Goal: Communication & Community: Participate in discussion

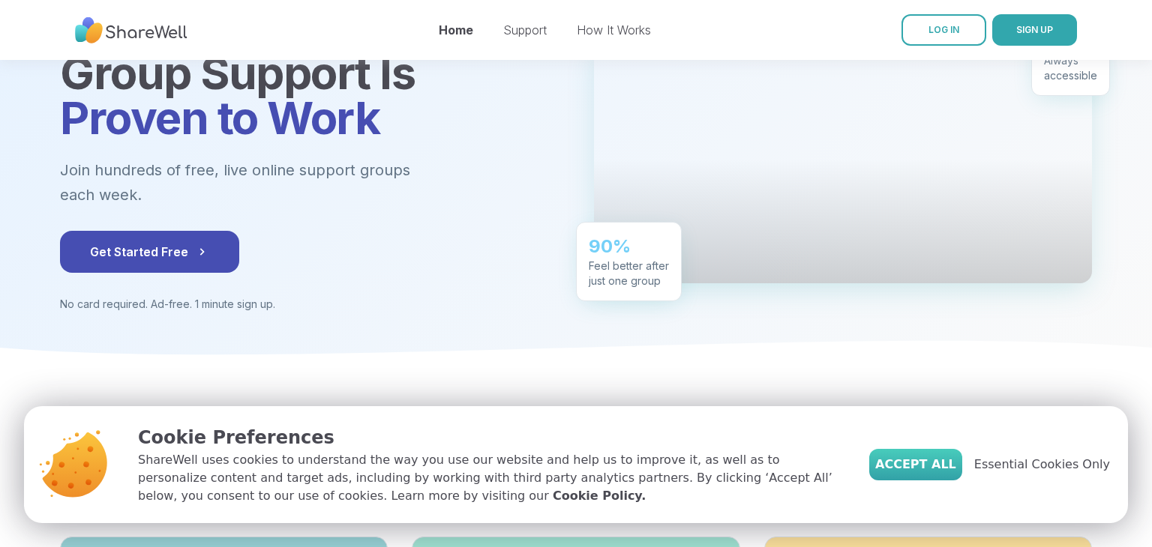
click at [944, 469] on span "Accept All" at bounding box center [915, 465] width 81 height 18
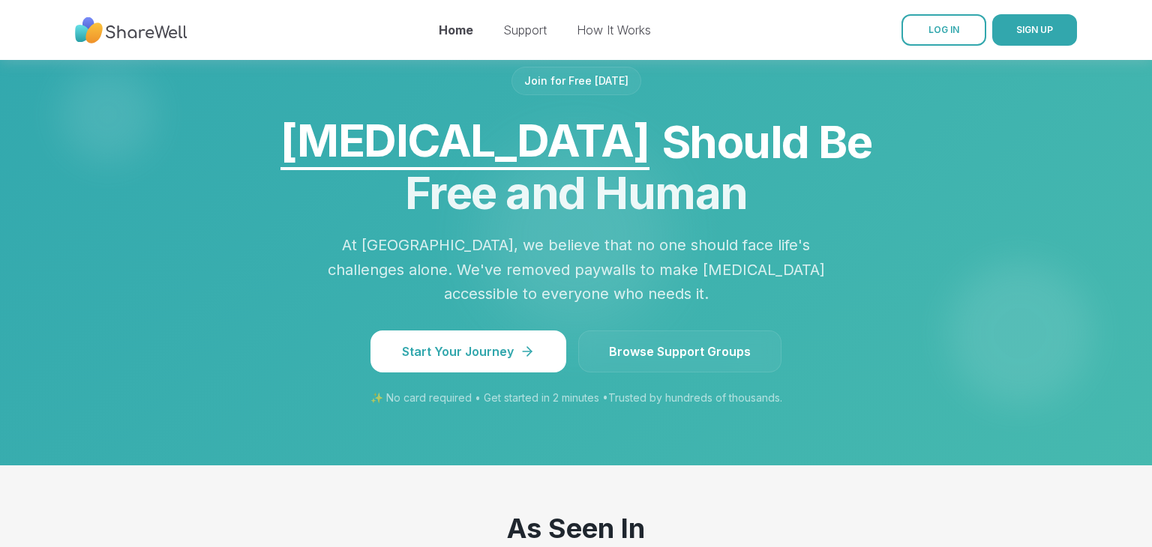
scroll to position [1257, 0]
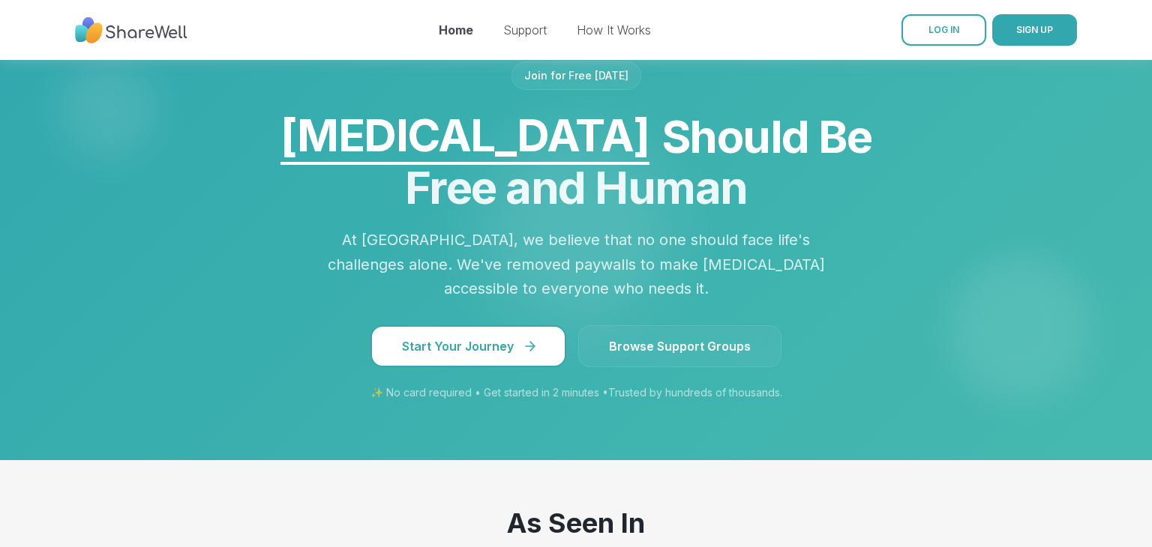
click at [509, 337] on span "Start Your Journey" at bounding box center [468, 346] width 133 height 18
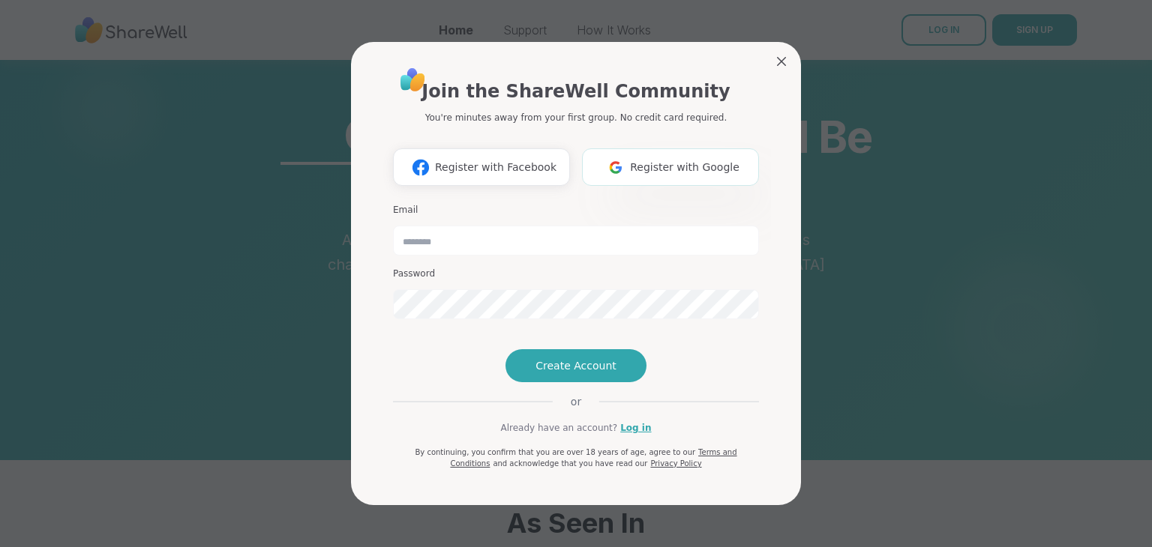
click at [703, 160] on span "Register with Google" at bounding box center [684, 168] width 109 height 16
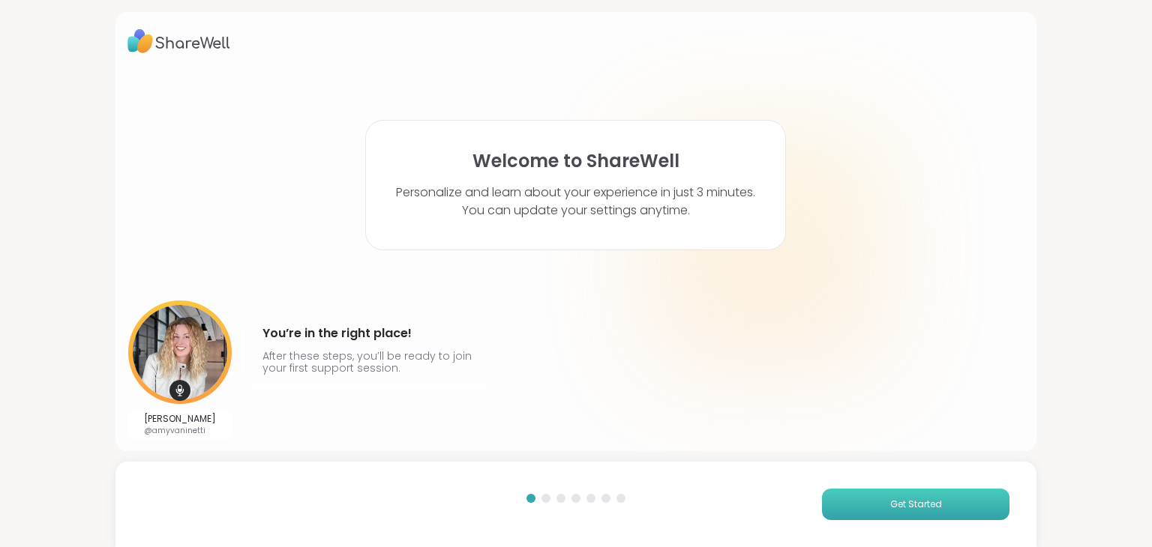
click at [931, 501] on span "Get Started" at bounding box center [916, 504] width 52 height 13
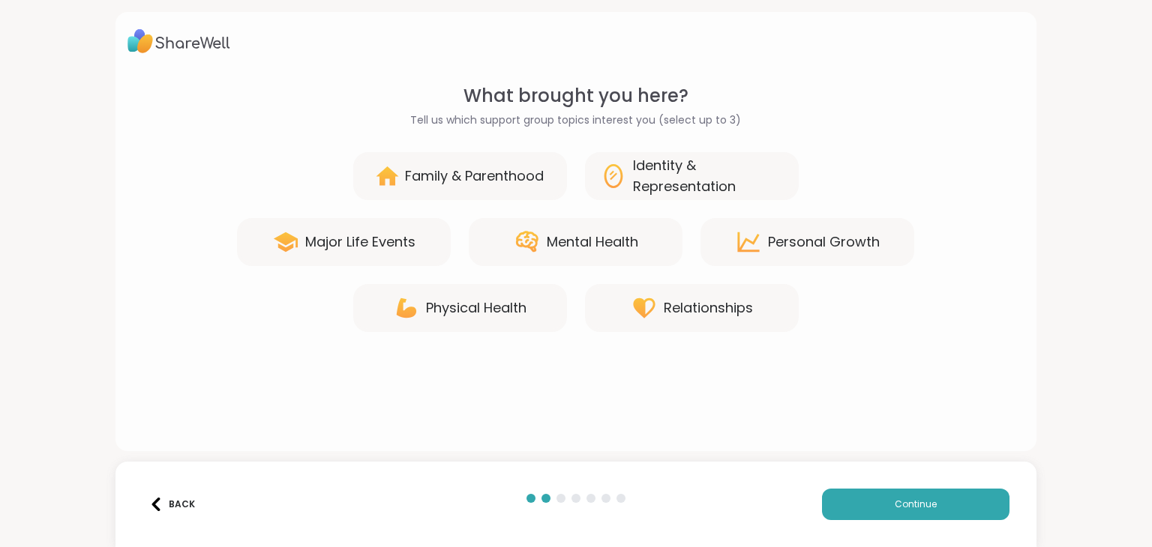
click at [711, 315] on div "Relationships" at bounding box center [708, 308] width 89 height 21
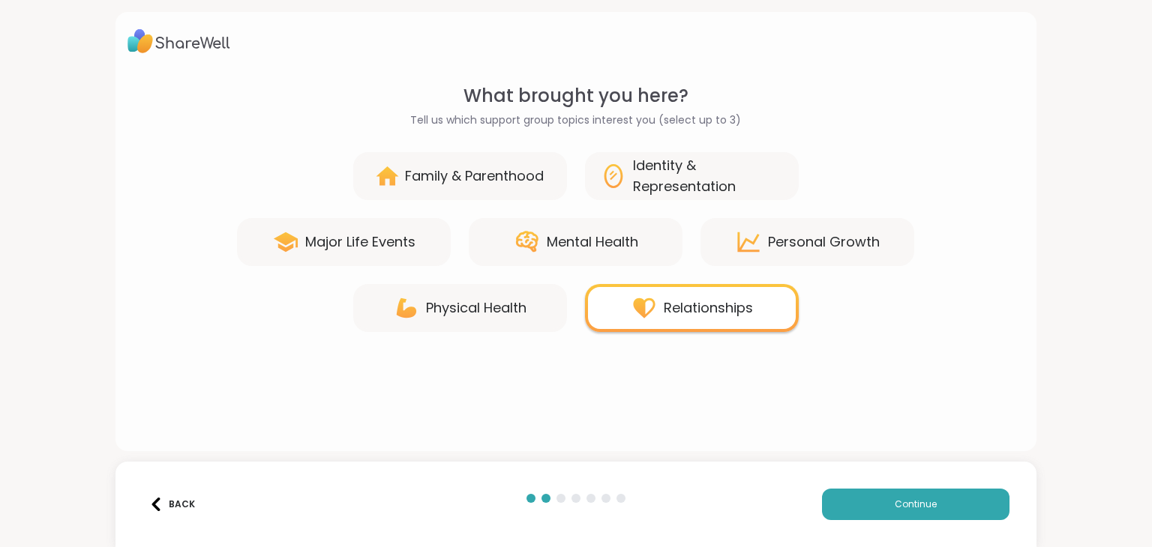
click at [586, 237] on div "Mental Health" at bounding box center [592, 242] width 91 height 21
click at [373, 241] on div "Major Life Events" at bounding box center [360, 242] width 110 height 21
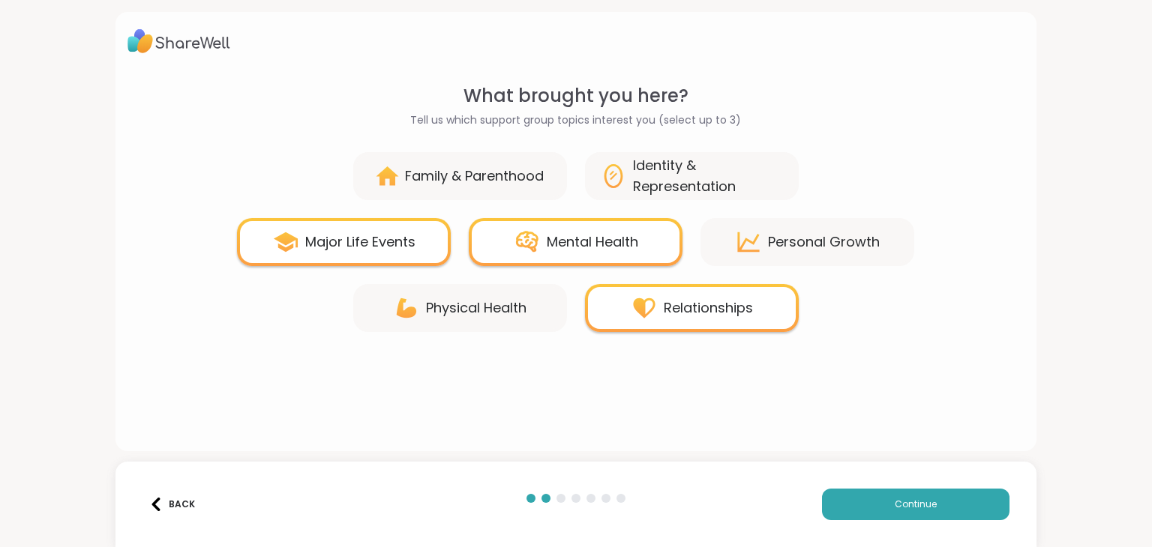
click at [402, 249] on div "Major Life Events" at bounding box center [360, 242] width 110 height 21
click at [461, 180] on div "Family & Parenthood" at bounding box center [474, 176] width 139 height 21
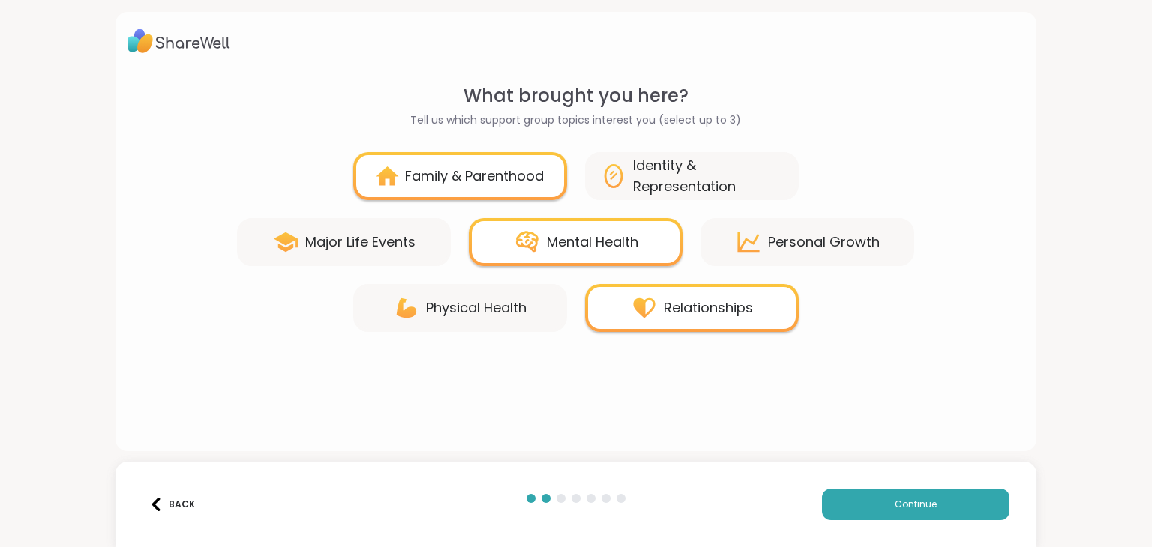
click at [469, 180] on div "Family & Parenthood" at bounding box center [474, 176] width 139 height 21
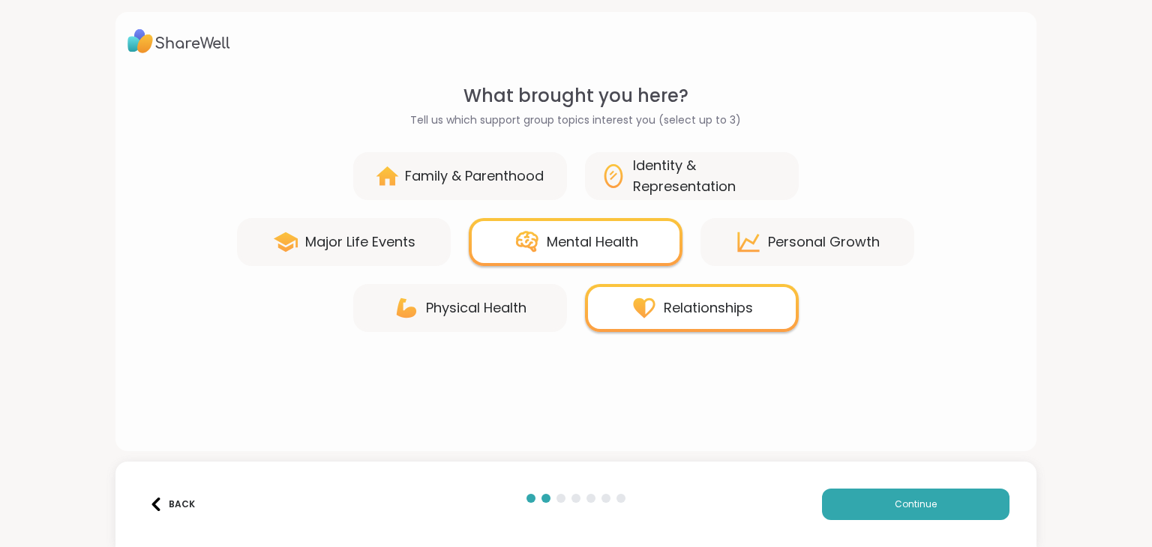
click at [455, 289] on div "Physical Health" at bounding box center [460, 308] width 214 height 48
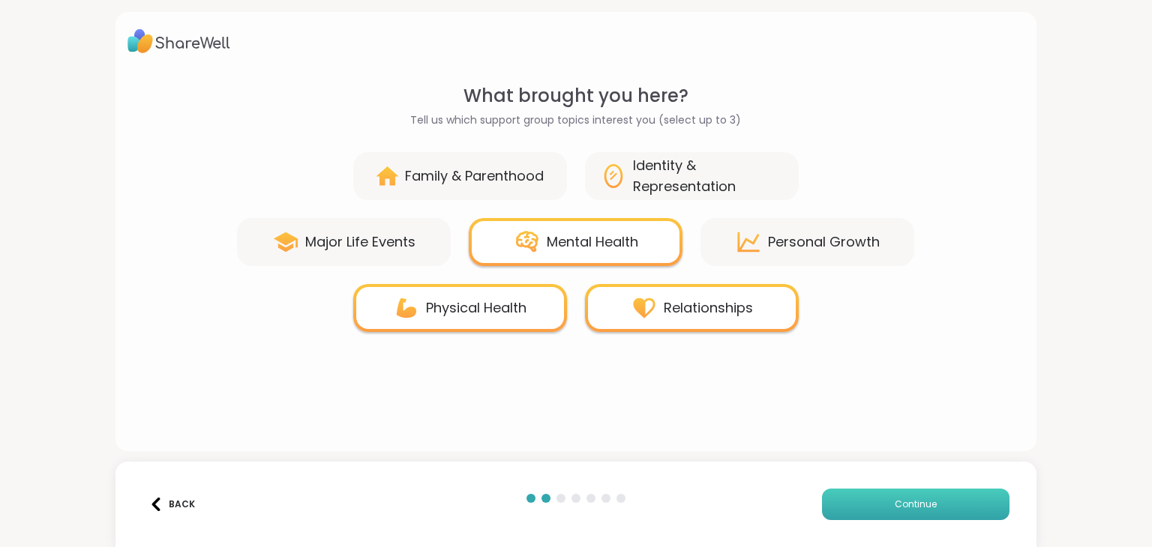
click at [920, 511] on button "Continue" at bounding box center [915, 504] width 187 height 31
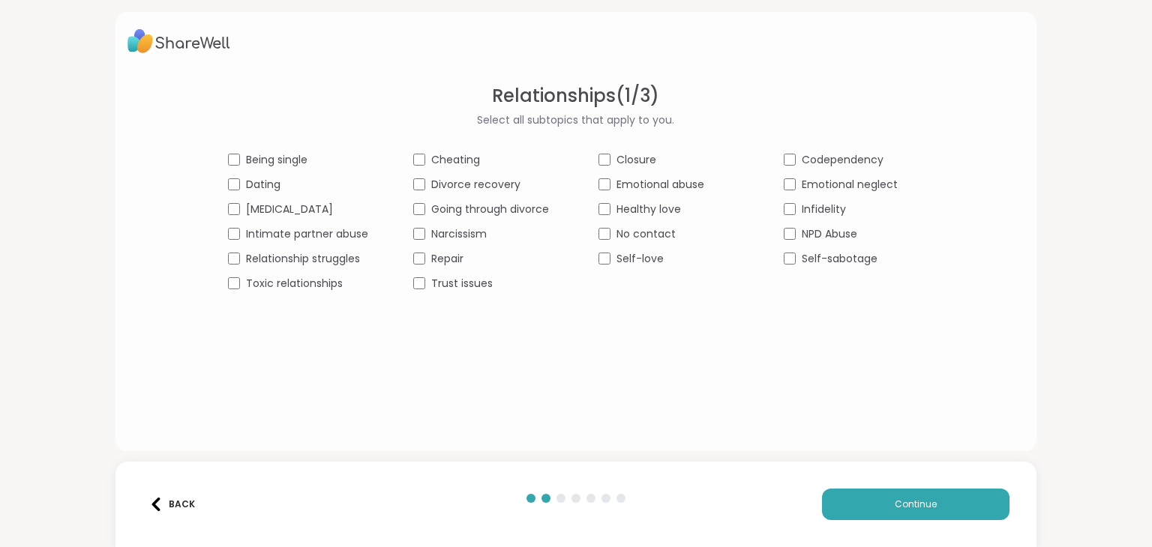
click at [1101, 56] on div "Relationships ( 1 / 3 ) Select all subtopics that apply to you. Being single Ch…" at bounding box center [576, 273] width 1152 height 547
click at [1140, 469] on div "Relationships ( 1 / 3 ) Select all subtopics that apply to you. Being single Ch…" at bounding box center [576, 273] width 1152 height 547
click at [926, 504] on span "Continue" at bounding box center [915, 504] width 42 height 13
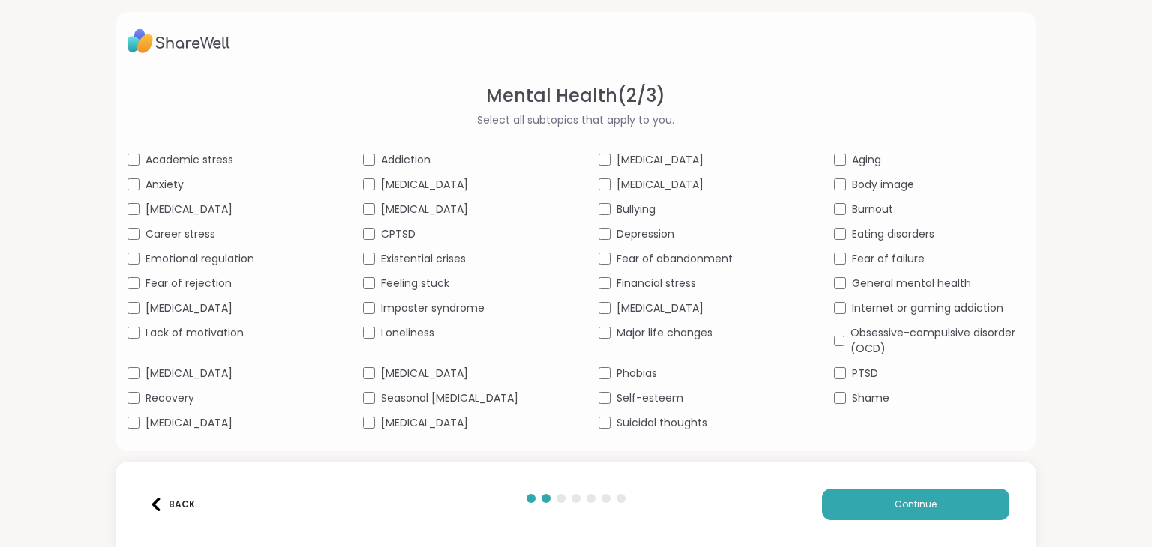
click at [387, 213] on span "[MEDICAL_DATA]" at bounding box center [424, 210] width 87 height 16
click at [923, 508] on span "Continue" at bounding box center [915, 504] width 42 height 13
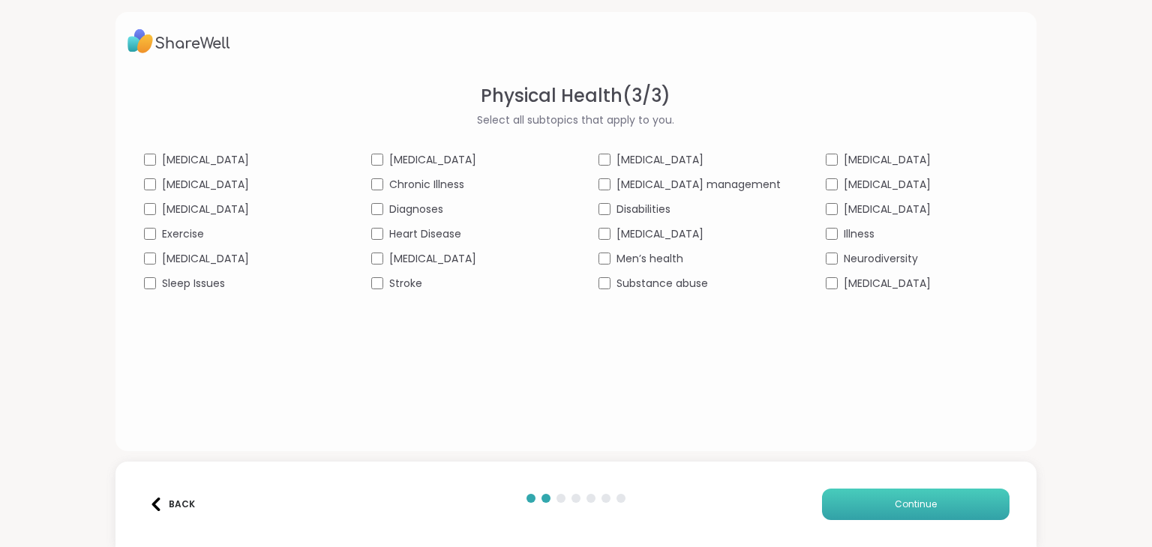
click at [909, 506] on span "Continue" at bounding box center [915, 504] width 42 height 13
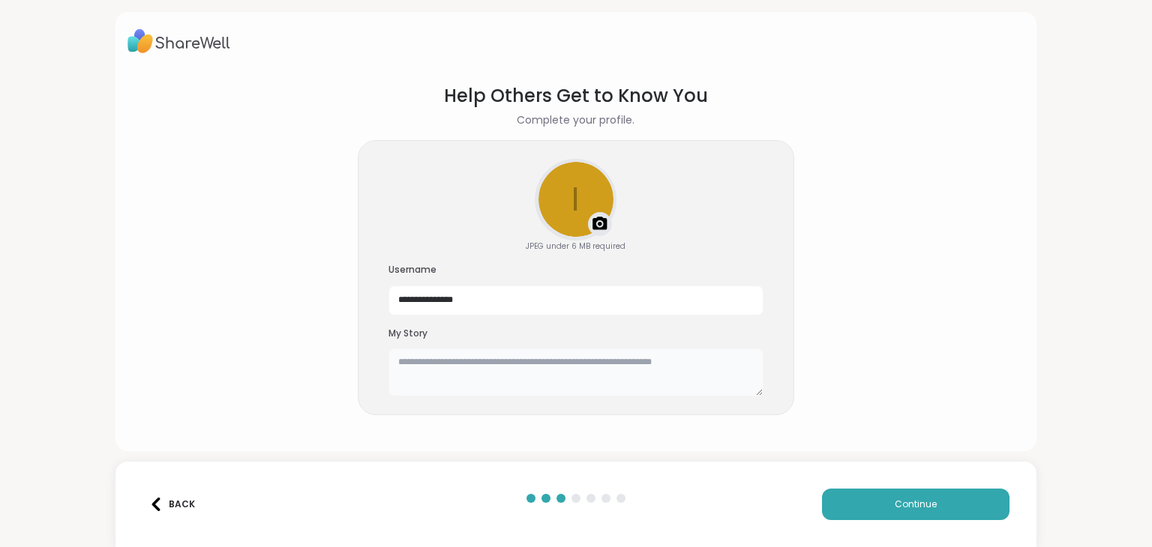
click at [486, 365] on textarea at bounding box center [575, 373] width 375 height 48
type textarea "*"
type textarea "**********"
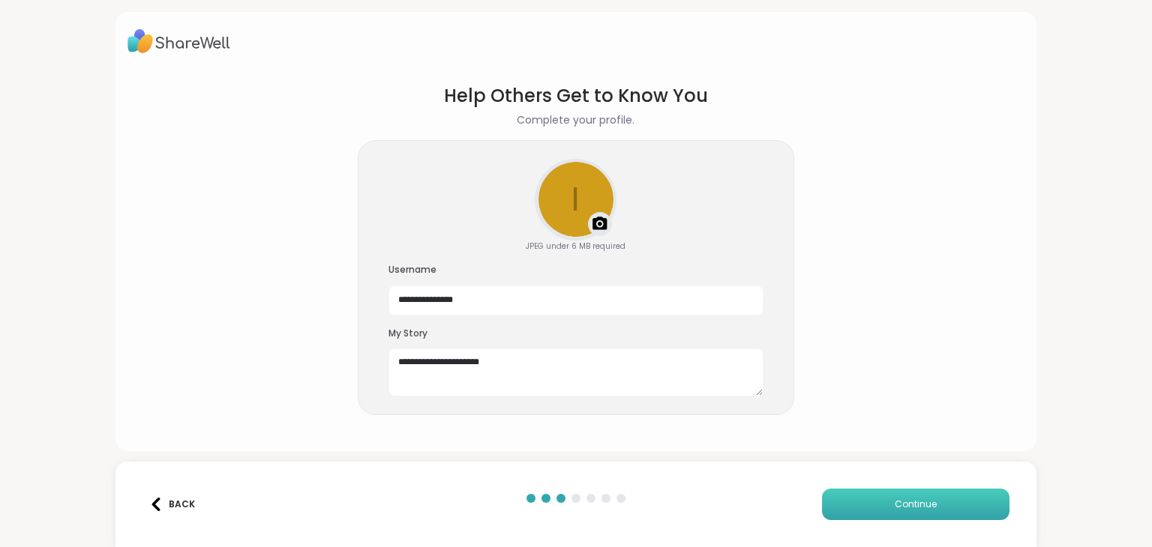
click at [872, 514] on button "Continue" at bounding box center [915, 504] width 187 height 31
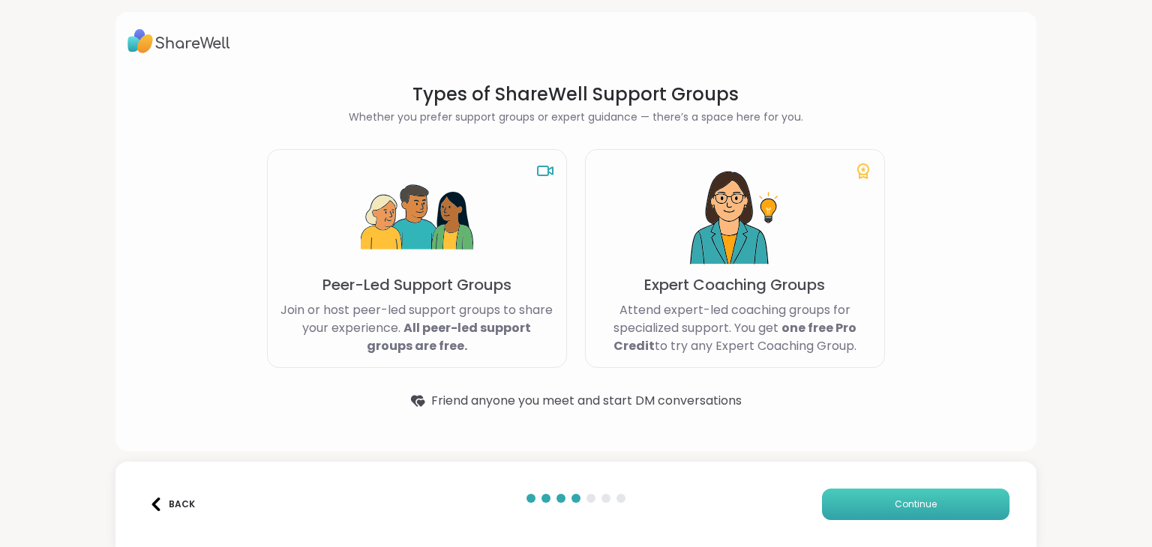
click at [892, 508] on button "Continue" at bounding box center [915, 504] width 187 height 31
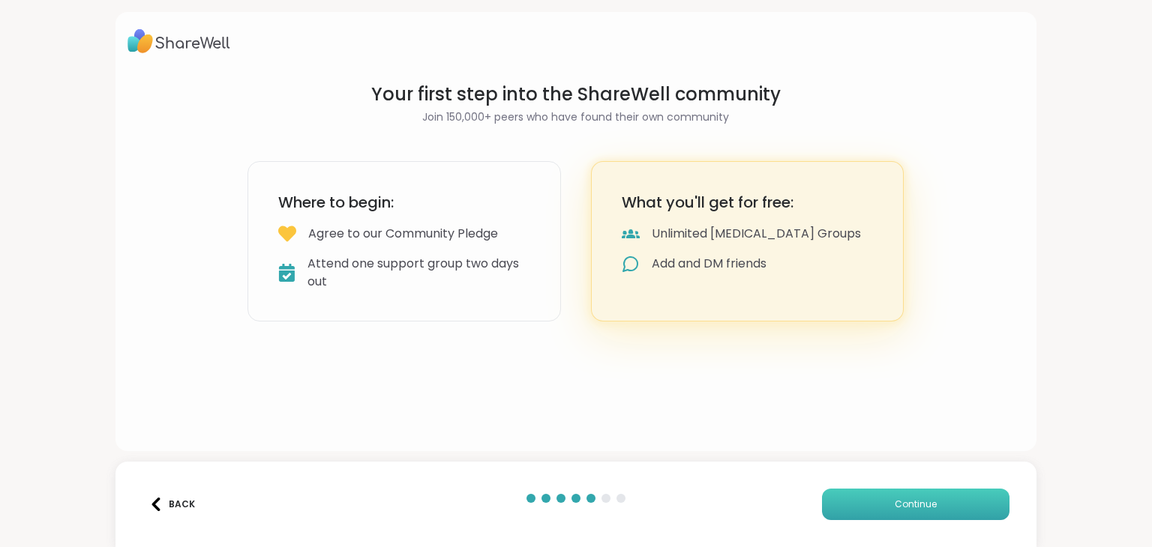
click at [916, 502] on span "Continue" at bounding box center [915, 504] width 42 height 13
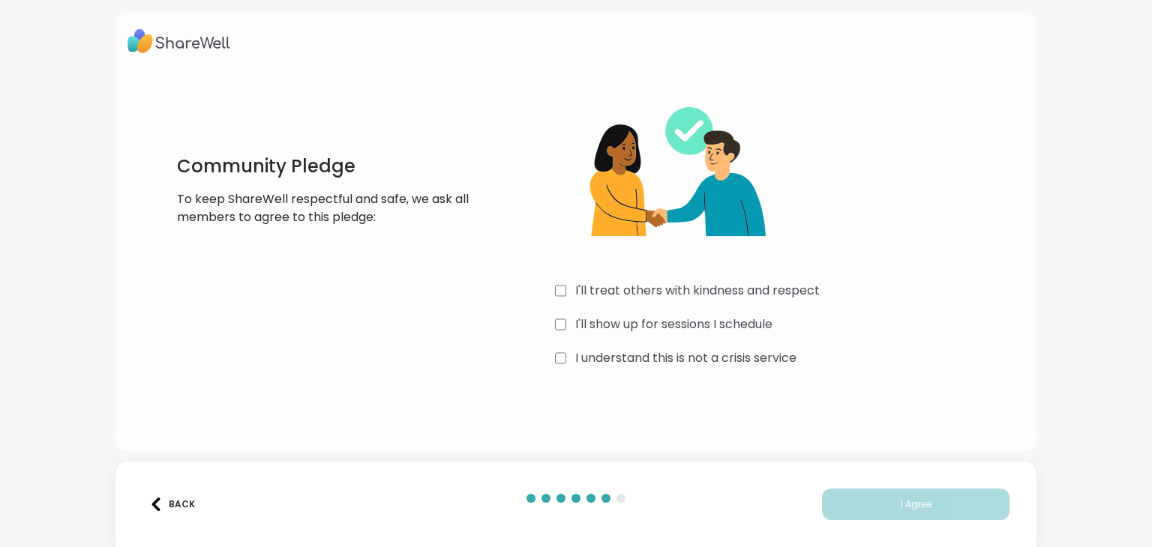
click at [567, 286] on div "I'll treat others with kindness and respect" at bounding box center [779, 291] width 449 height 18
click at [637, 274] on div "I'll treat others with kindness and respect I'll show up for sessions I schedul…" at bounding box center [779, 226] width 449 height 289
click at [874, 505] on button "I Agree" at bounding box center [915, 504] width 187 height 31
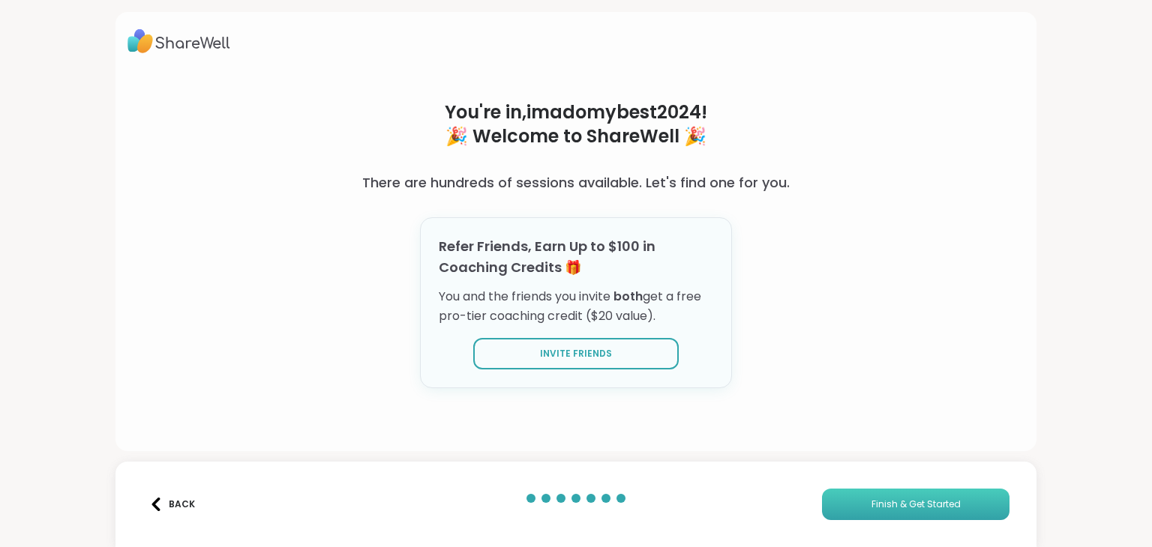
click at [831, 496] on button "Finish & Get Started" at bounding box center [915, 504] width 187 height 31
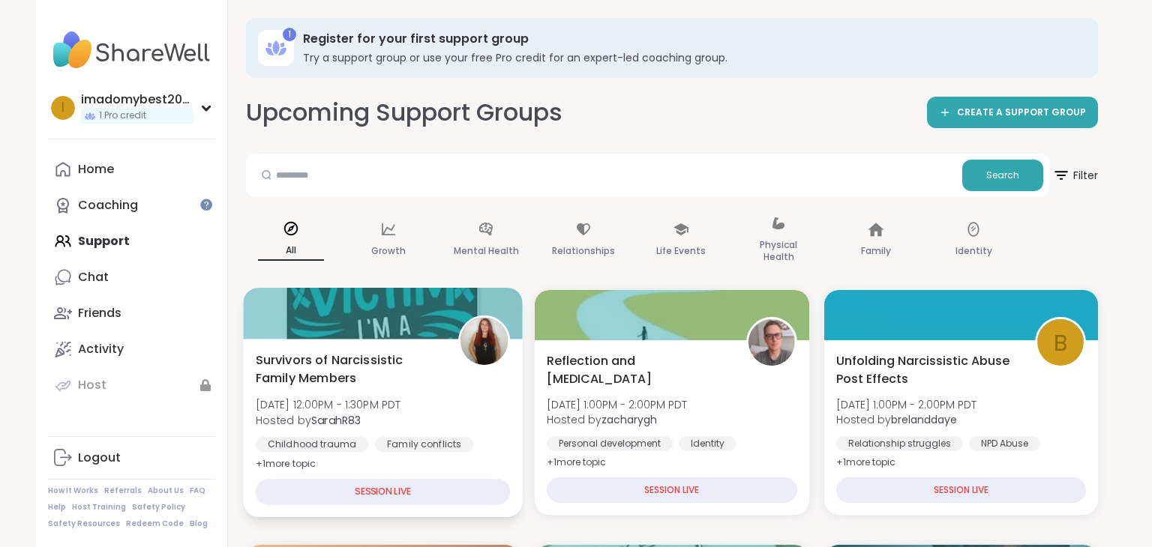
click at [357, 424] on b "SarahR83" at bounding box center [335, 419] width 49 height 15
click at [389, 495] on div "SESSION LIVE" at bounding box center [383, 492] width 255 height 26
click at [488, 358] on img at bounding box center [483, 341] width 47 height 47
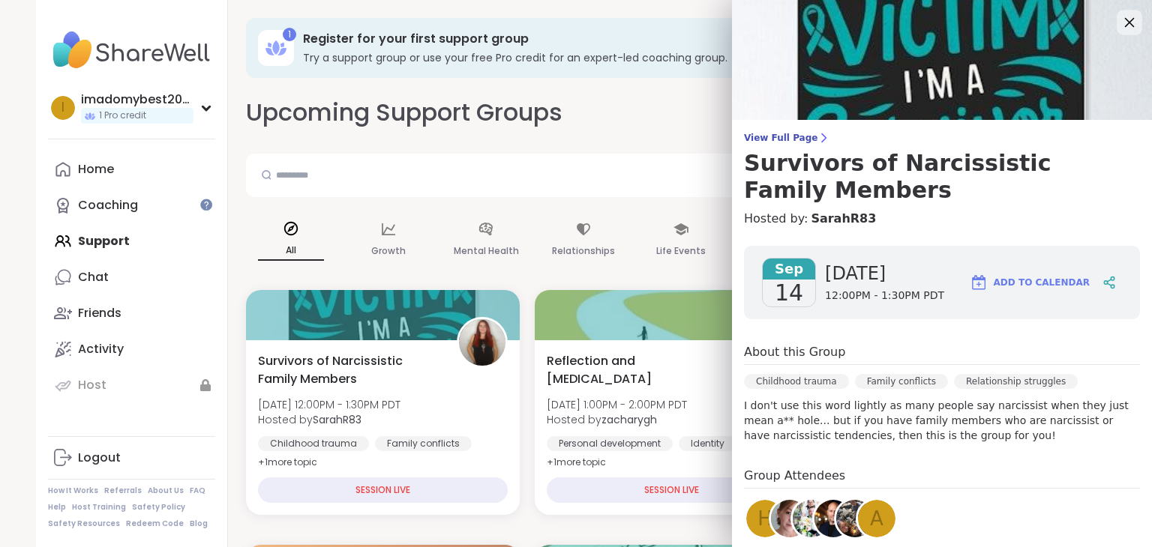
click at [1129, 22] on icon at bounding box center [1130, 23] width 10 height 10
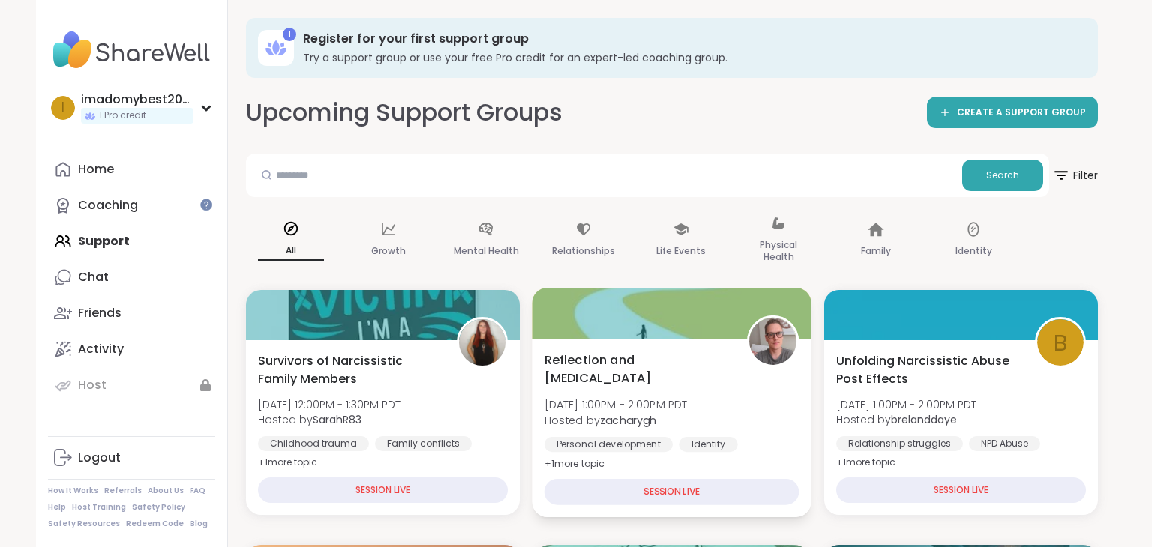
click at [714, 490] on div "SESSION LIVE" at bounding box center [671, 492] width 255 height 26
click at [765, 364] on img at bounding box center [773, 341] width 47 height 47
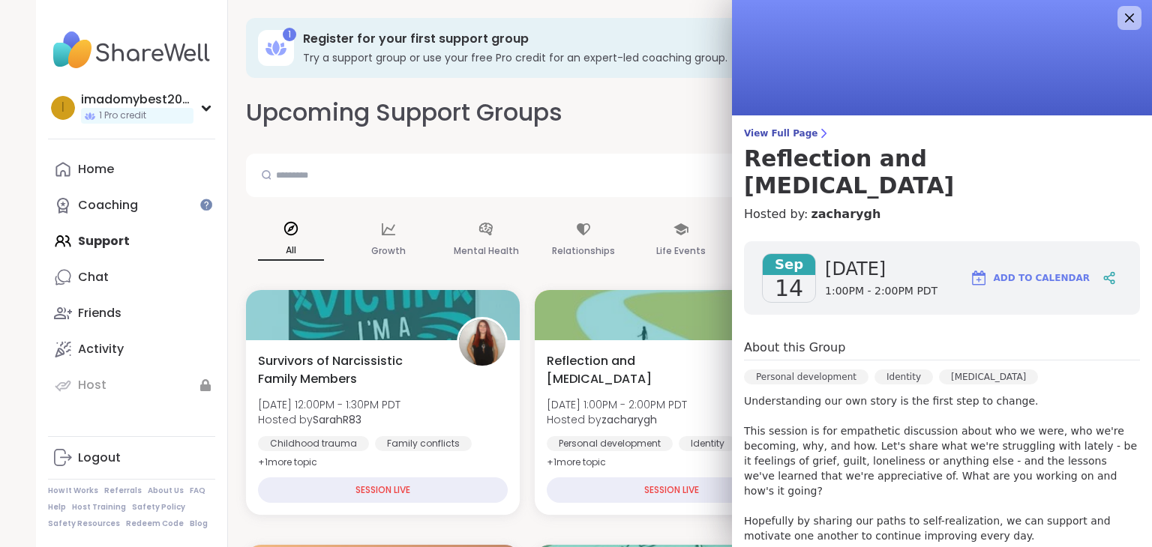
scroll to position [1, 0]
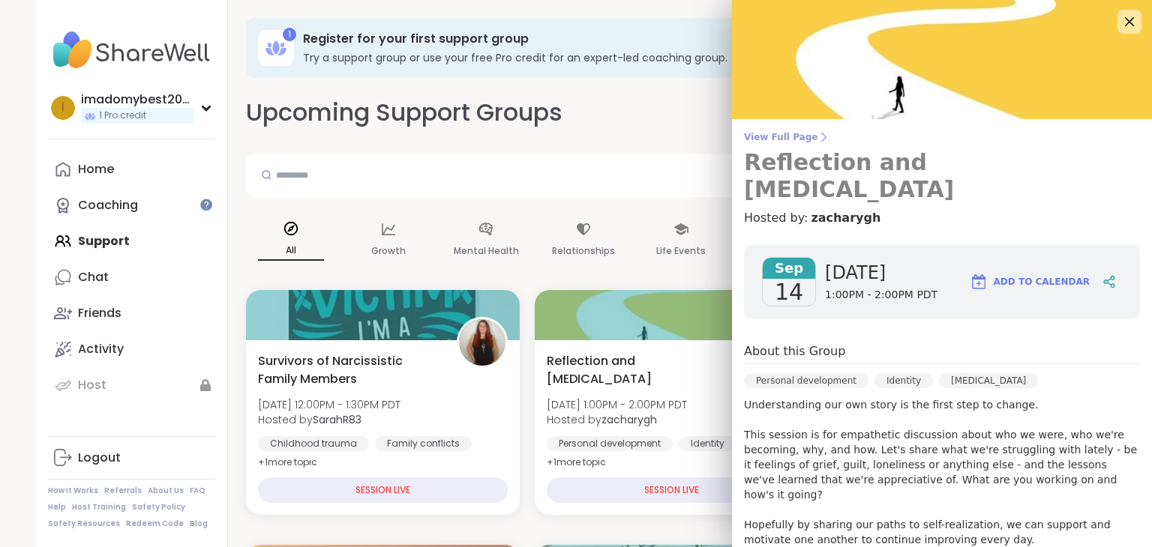
click at [783, 141] on span "View Full Page" at bounding box center [942, 137] width 396 height 12
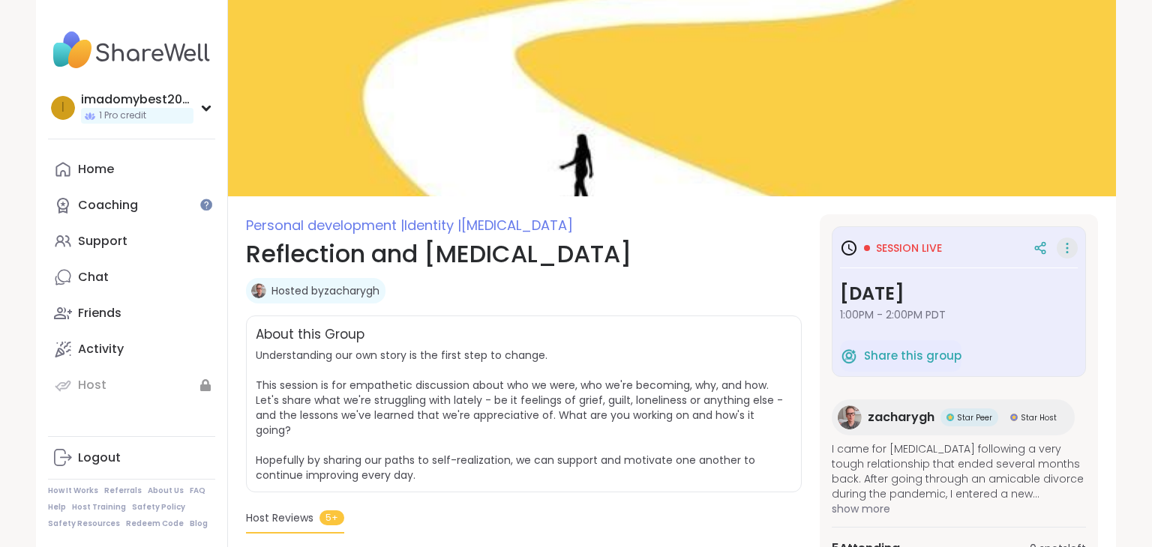
click at [1067, 252] on icon at bounding box center [1066, 252] width 1 height 1
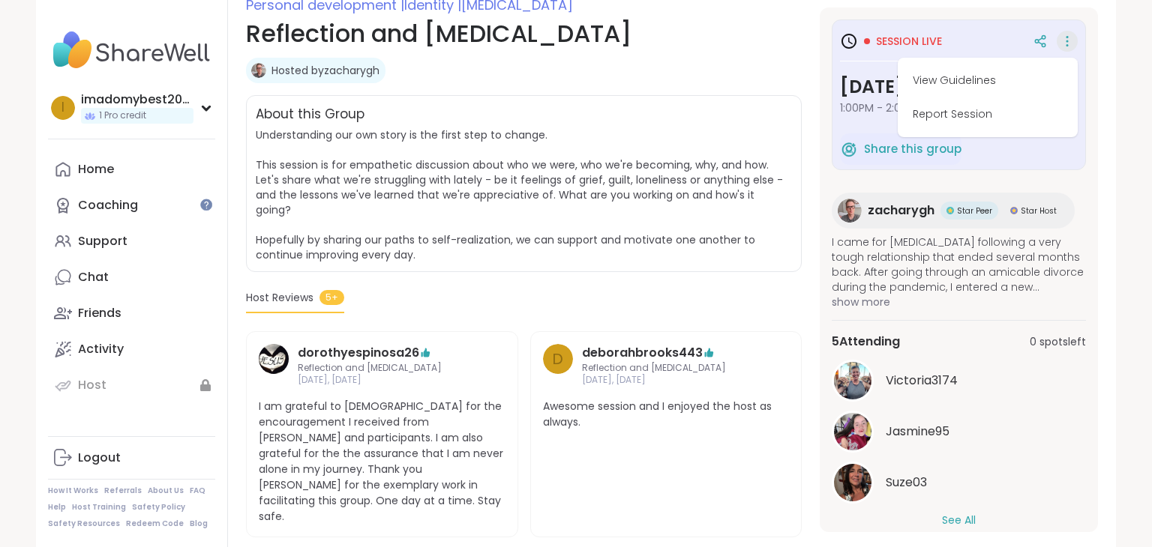
scroll to position [222, 0]
click at [970, 87] on button "View Guidelines" at bounding box center [987, 81] width 168 height 34
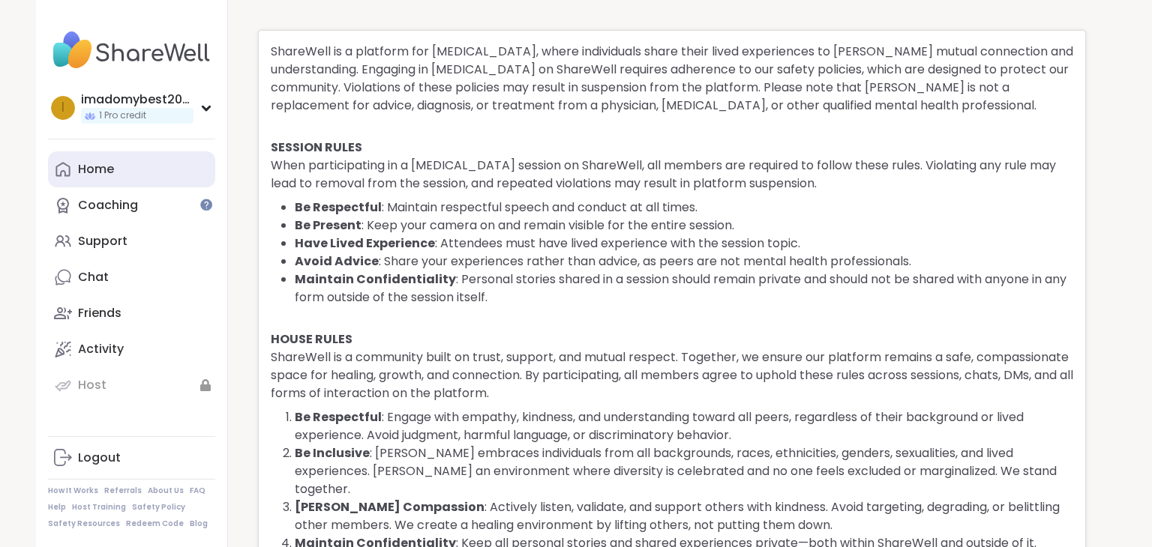
click at [96, 168] on div "Home" at bounding box center [96, 169] width 36 height 16
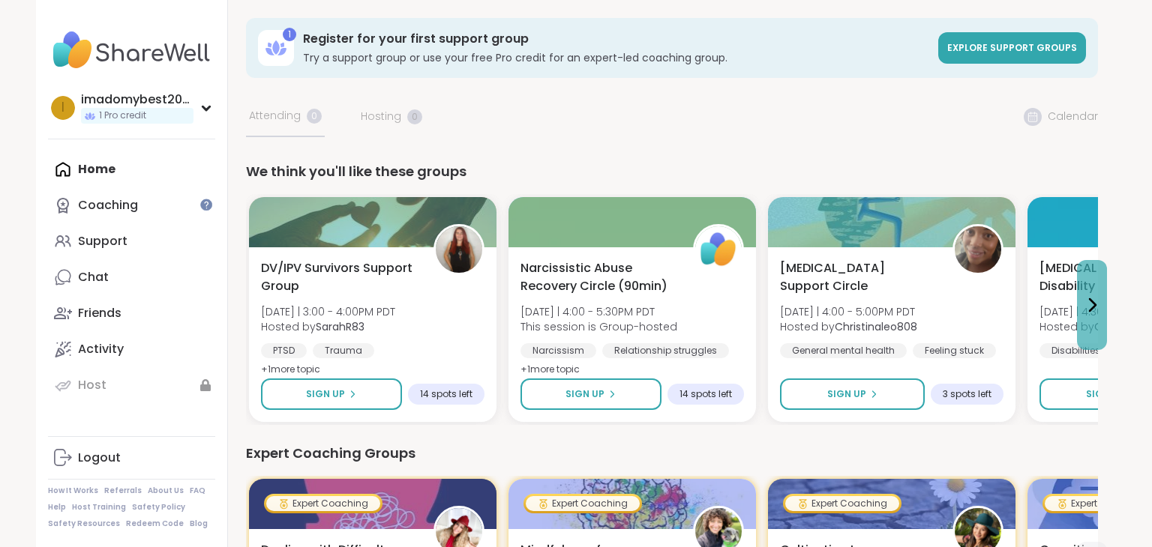
click at [1095, 308] on icon at bounding box center [1092, 305] width 18 height 18
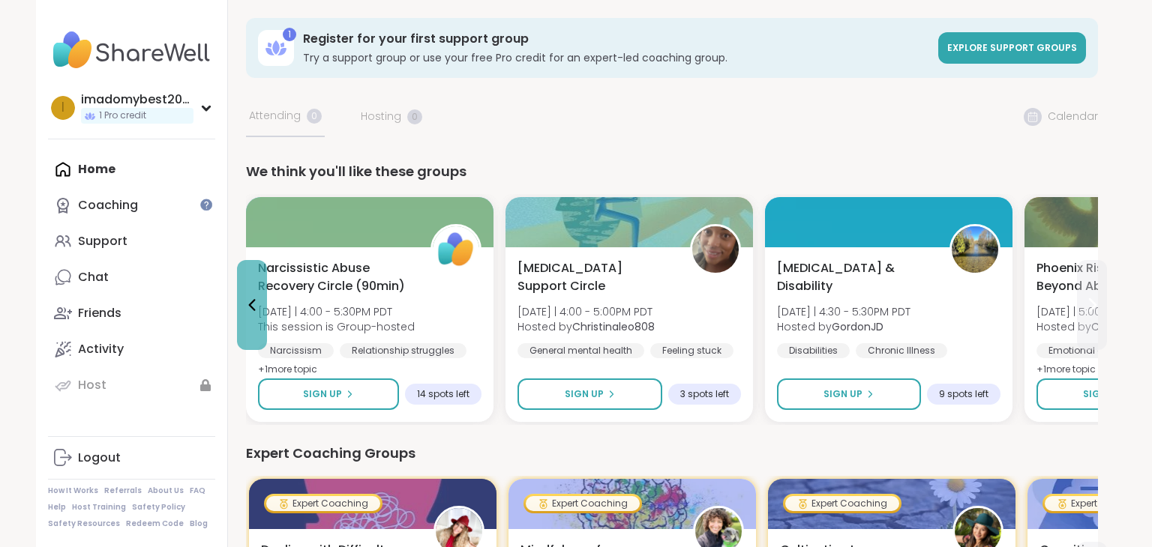
click at [249, 306] on icon at bounding box center [252, 305] width 18 height 18
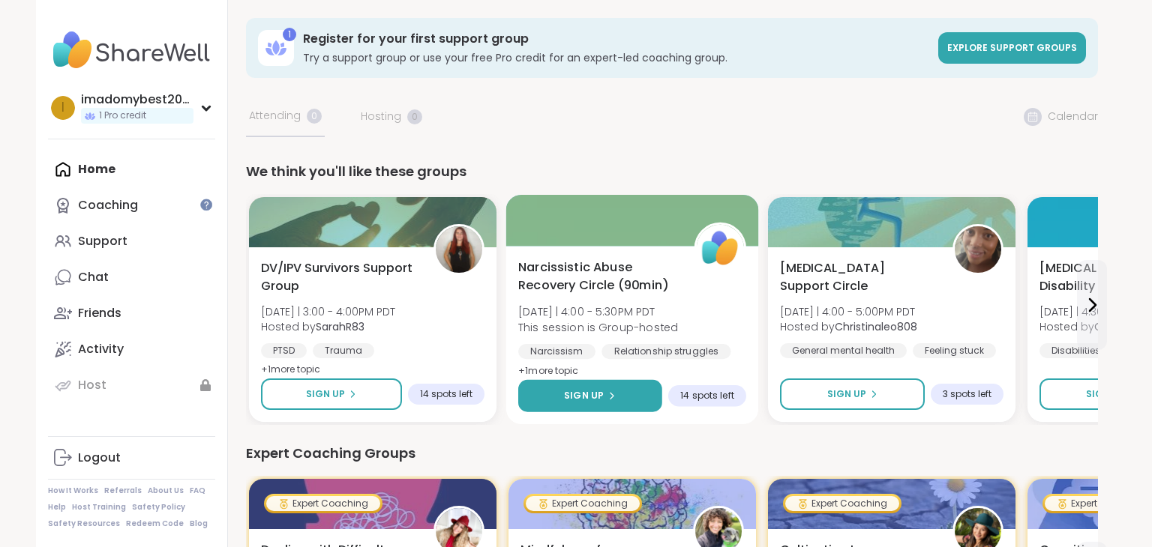
click at [610, 396] on icon at bounding box center [611, 395] width 9 height 9
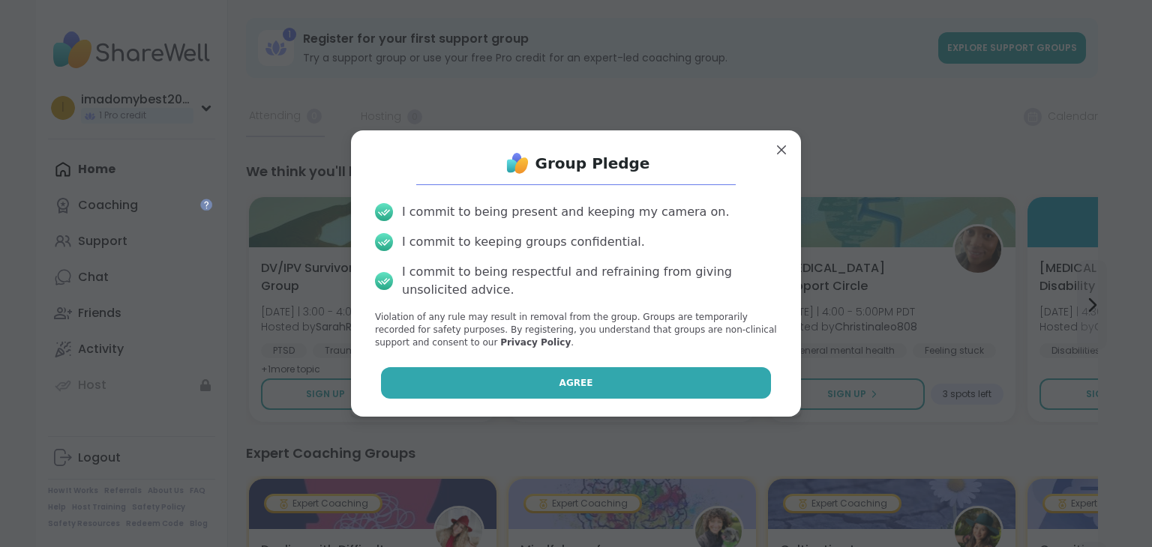
click at [588, 379] on span "Agree" at bounding box center [576, 382] width 34 height 13
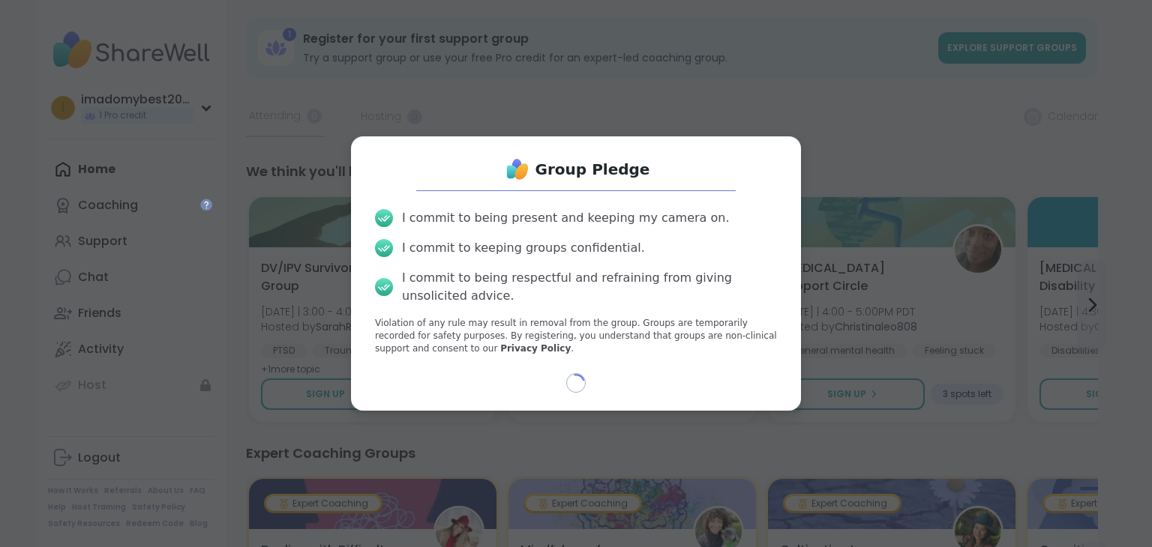
select select "**"
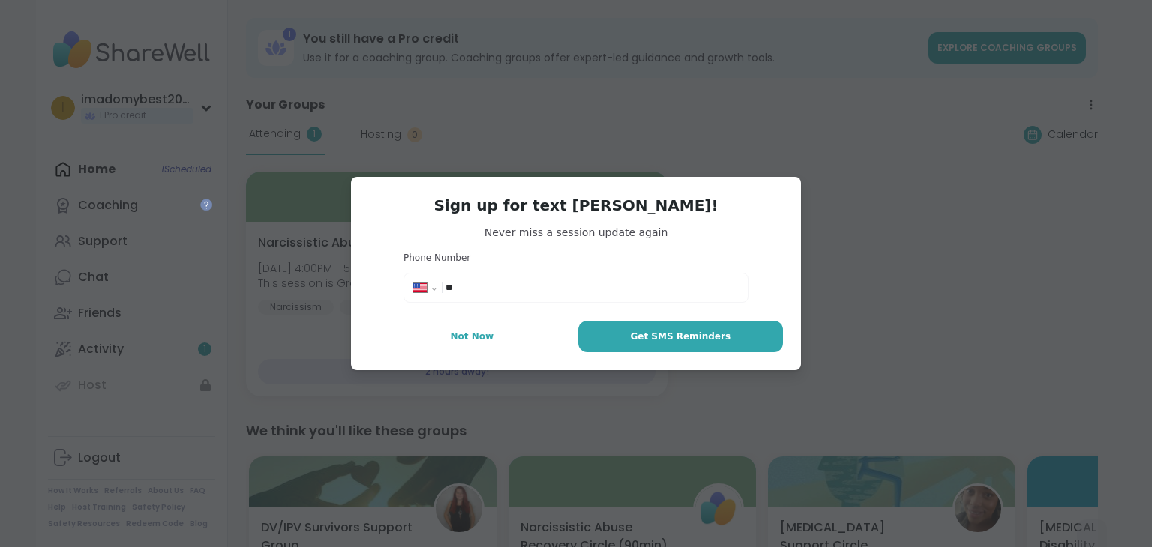
click at [510, 293] on input "**" at bounding box center [591, 287] width 293 height 15
type input "**********"
click at [658, 340] on span "Get SMS Reminders" at bounding box center [680, 336] width 100 height 13
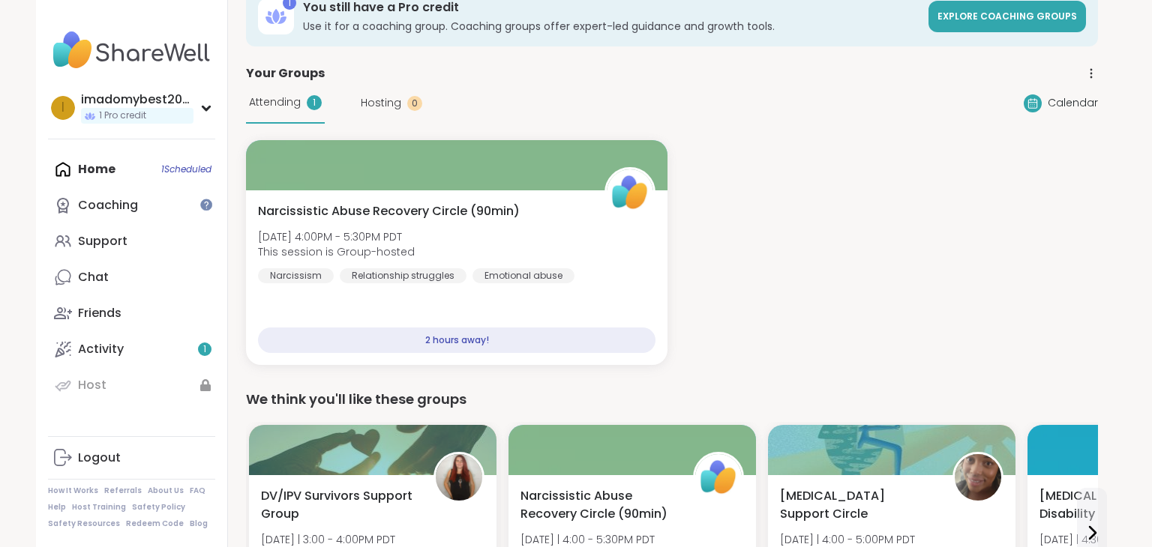
scroll to position [34, 0]
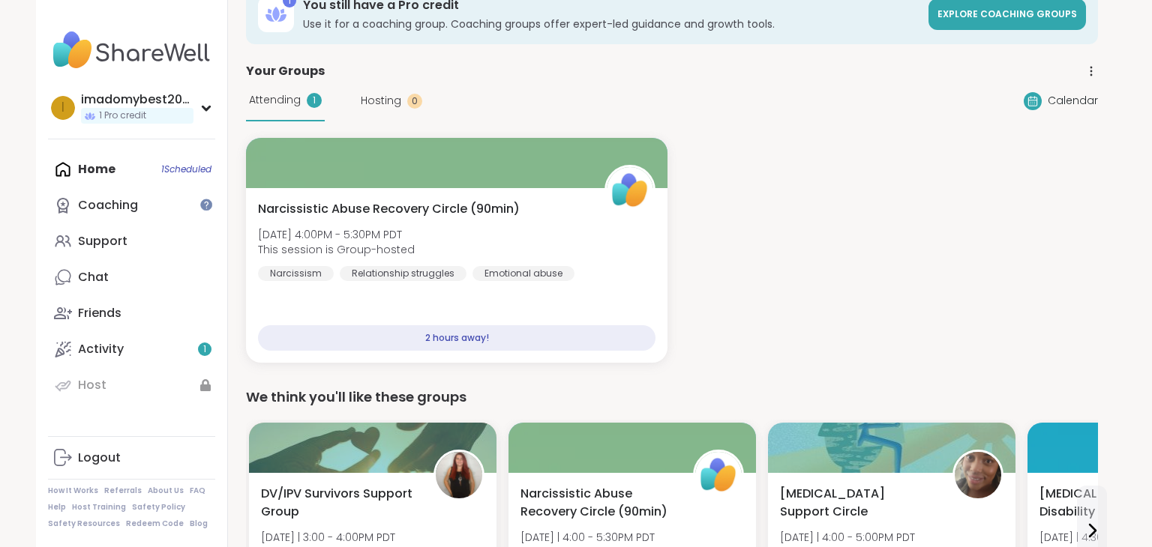
click at [1044, 108] on div "Calendar" at bounding box center [1060, 101] width 74 height 18
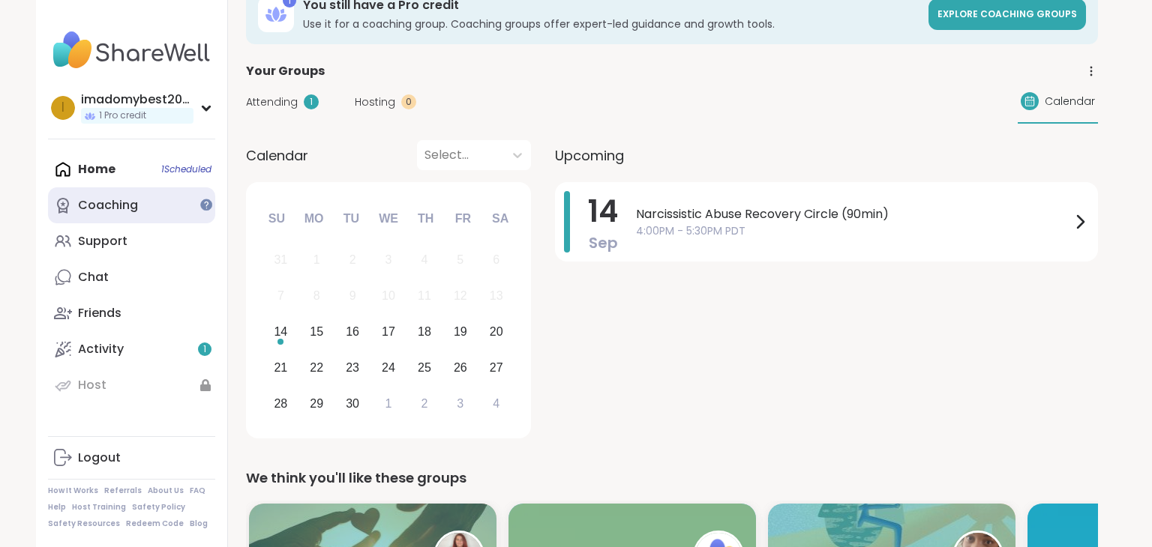
click at [118, 210] on div "Coaching" at bounding box center [108, 205] width 60 height 16
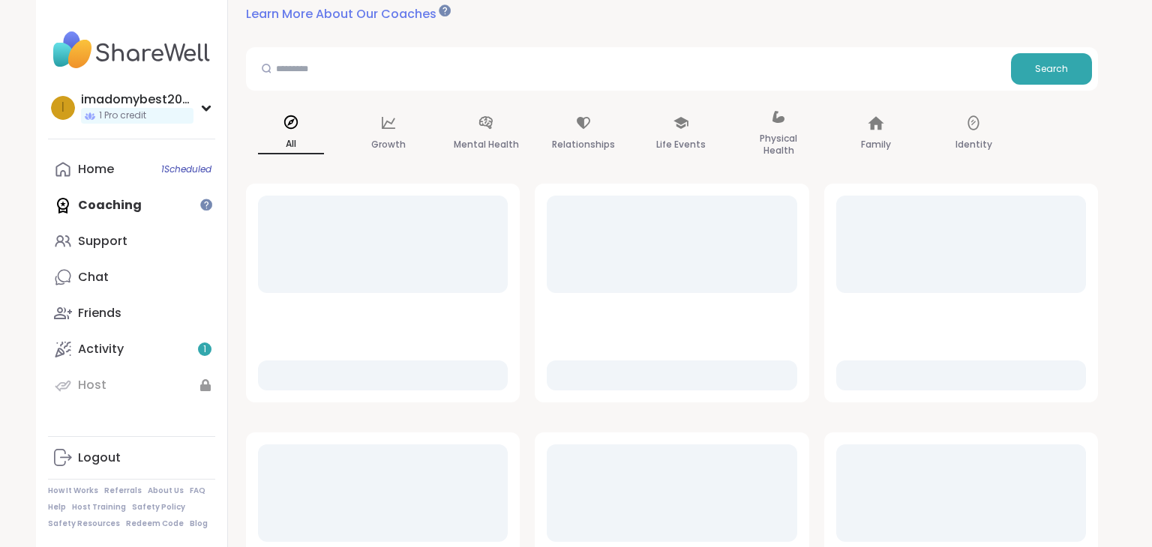
scroll to position [141, 0]
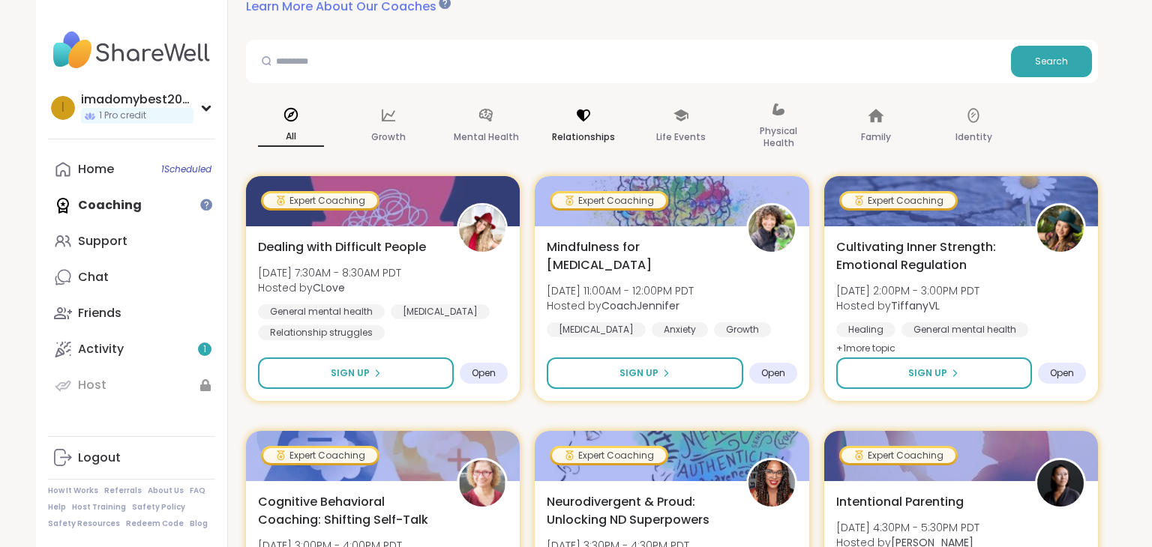
click at [580, 125] on div "Relationships" at bounding box center [583, 126] width 90 height 75
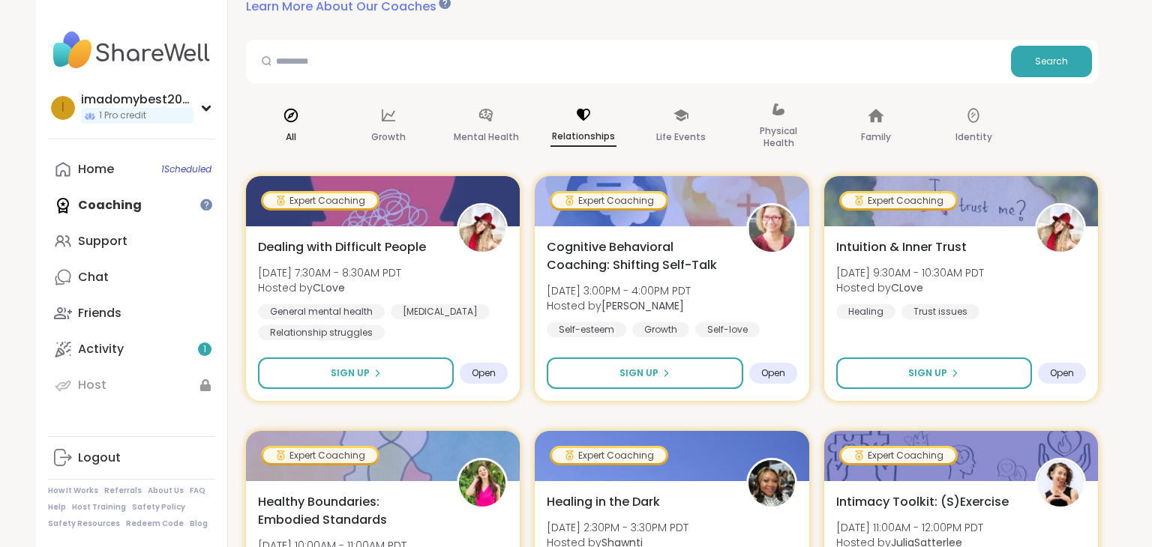
click at [295, 119] on icon at bounding box center [290, 115] width 13 height 13
